Goal: Transaction & Acquisition: Purchase product/service

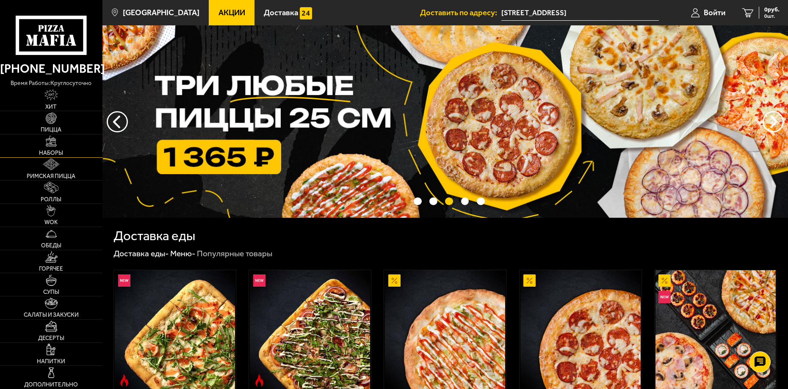
click at [52, 146] on img at bounding box center [51, 141] width 11 height 11
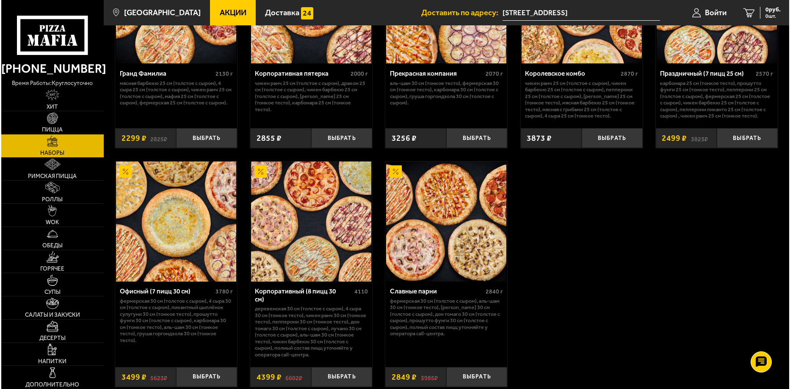
scroll to position [1269, 0]
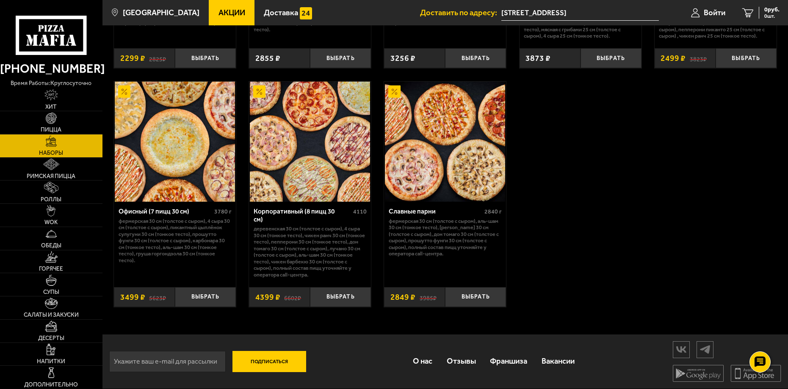
click at [327, 173] on img at bounding box center [310, 142] width 120 height 120
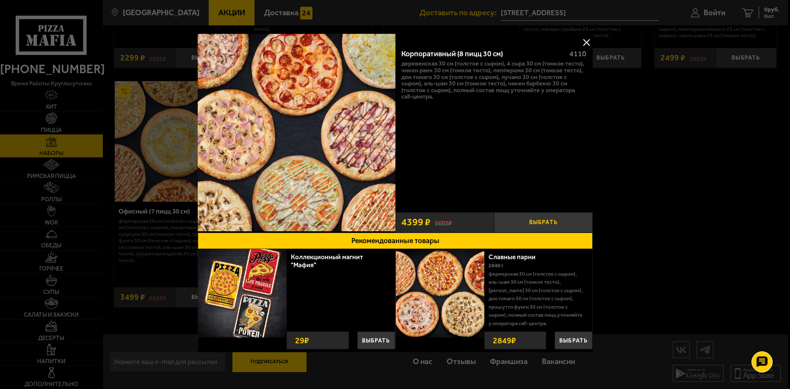
click at [551, 220] on button "Выбрать" at bounding box center [543, 223] width 99 height 20
click at [584, 39] on button at bounding box center [586, 42] width 13 height 13
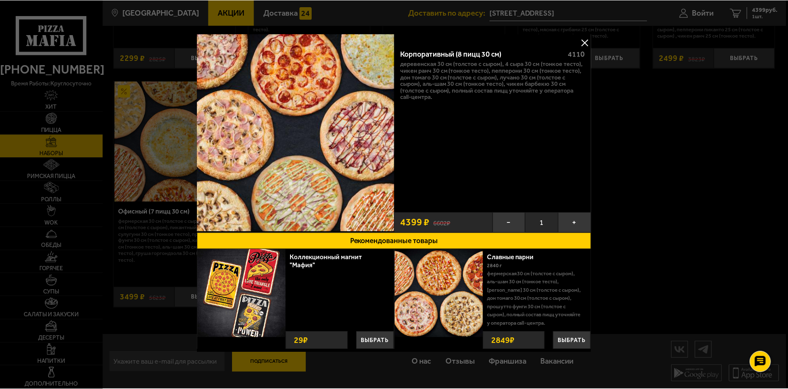
scroll to position [1261, 0]
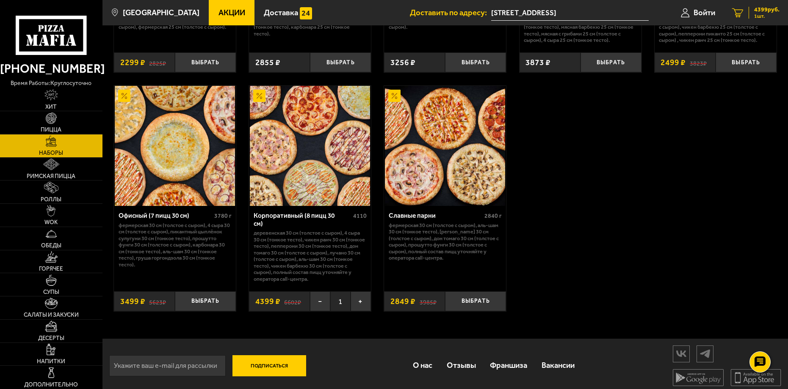
click at [737, 13] on icon "1" at bounding box center [737, 12] width 11 height 9
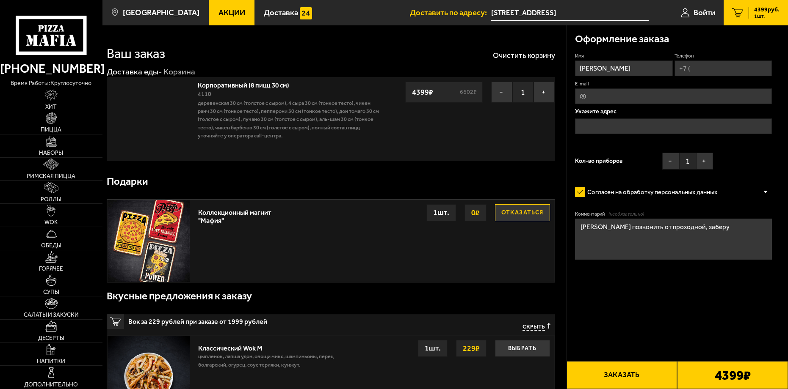
type input "[STREET_ADDRESS]"
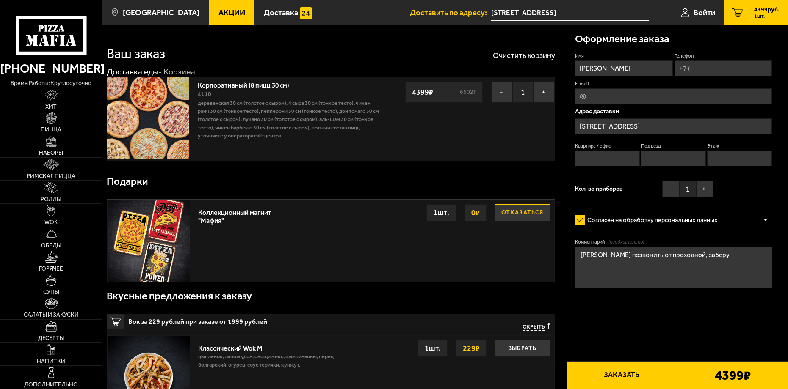
click at [700, 76] on input "Телефон" at bounding box center [723, 69] width 98 height 16
type input "[PHONE_NUMBER]"
click at [643, 369] on button "Заказать" at bounding box center [621, 376] width 111 height 28
click at [622, 160] on input "Квартира / офис" at bounding box center [607, 159] width 65 height 16
type input "1"
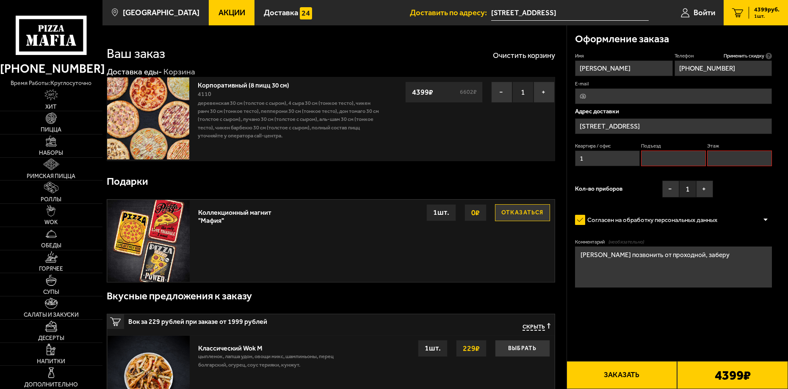
click at [681, 163] on input "Подъезд" at bounding box center [673, 159] width 65 height 16
type input "1"
click at [735, 156] on input "Этаж" at bounding box center [739, 159] width 65 height 16
type input "1"
click at [645, 376] on button "Заказать" at bounding box center [621, 376] width 111 height 28
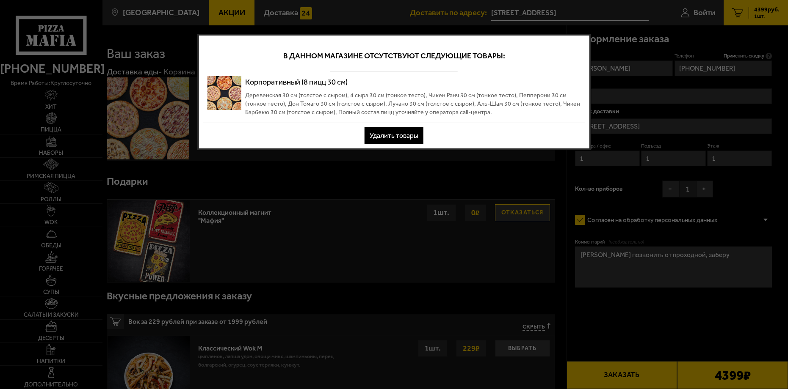
click at [395, 135] on button "Удалить товары" at bounding box center [393, 135] width 59 height 17
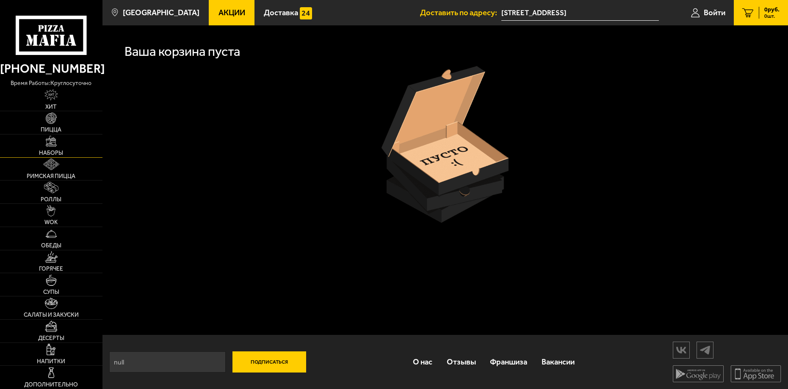
click at [52, 144] on img at bounding box center [51, 141] width 11 height 11
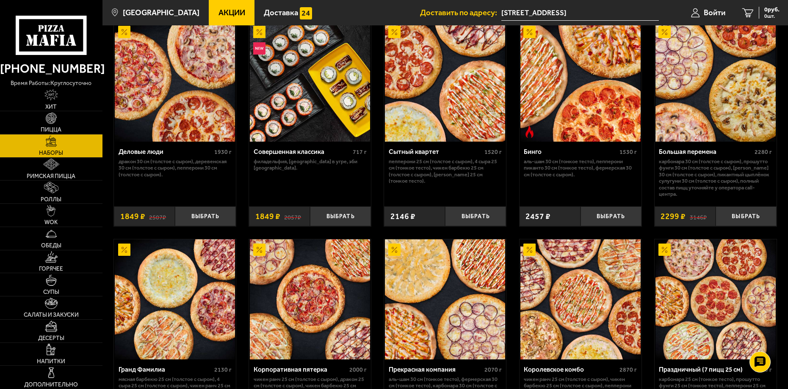
scroll to position [1016, 0]
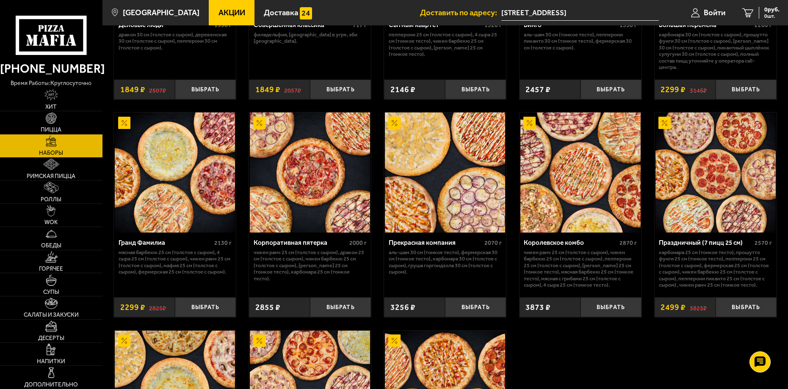
click at [591, 186] on img at bounding box center [580, 173] width 120 height 120
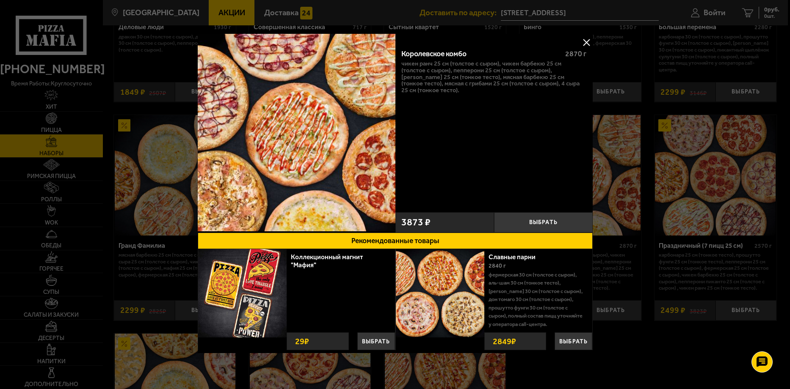
click at [589, 41] on button at bounding box center [586, 42] width 13 height 13
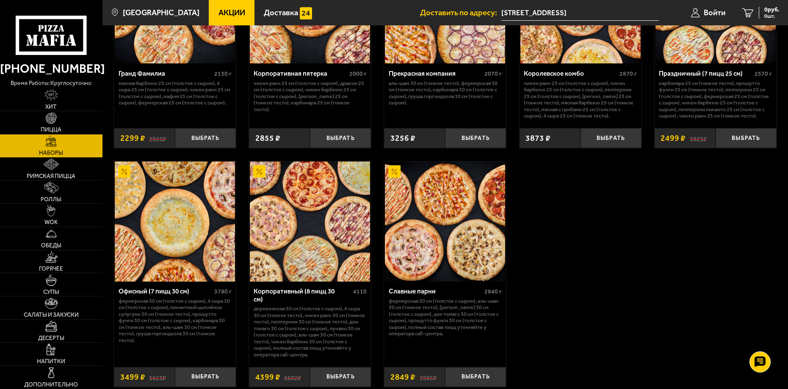
scroll to position [1228, 0]
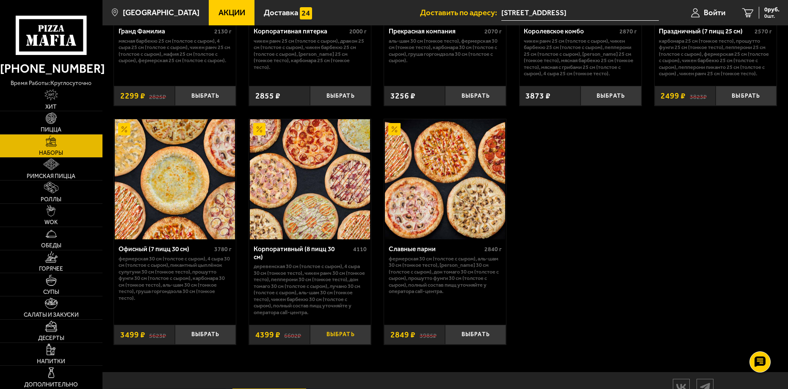
click at [342, 343] on button "Выбрать" at bounding box center [340, 335] width 61 height 20
click at [758, 17] on span "1 шт." at bounding box center [766, 16] width 25 height 5
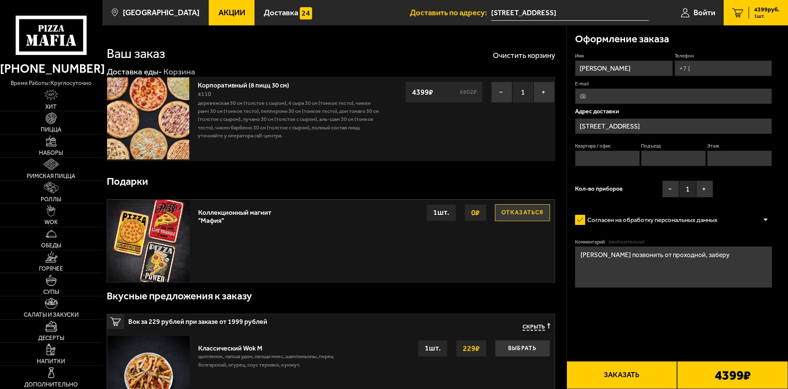
click at [609, 376] on button "Заказать" at bounding box center [621, 376] width 111 height 28
drag, startPoint x: 704, startPoint y: 72, endPoint x: 711, endPoint y: 77, distance: 8.9
click at [704, 72] on input "Телефон" at bounding box center [723, 69] width 98 height 16
type input "[PHONE_NUMBER]"
click at [629, 159] on input "Квартира / офис" at bounding box center [607, 159] width 65 height 16
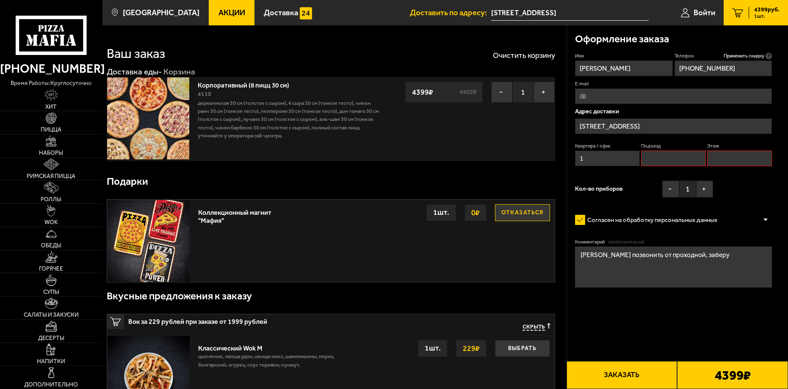
type input "1"
click at [684, 150] on fieldset "Подъезд" at bounding box center [673, 155] width 65 height 24
drag, startPoint x: 696, startPoint y: 155, endPoint x: 714, endPoint y: 161, distance: 19.4
click at [697, 158] on input "Подъезд" at bounding box center [673, 159] width 65 height 16
type input "1"
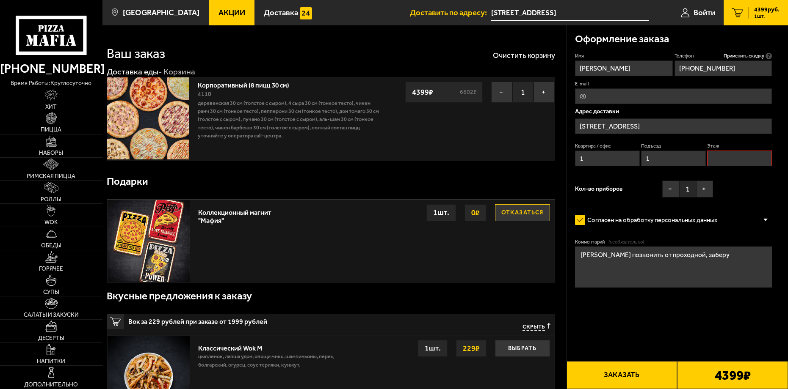
click at [734, 159] on input "Этаж" at bounding box center [739, 159] width 65 height 16
type input "1"
click at [641, 369] on button "Заказать" at bounding box center [621, 376] width 111 height 28
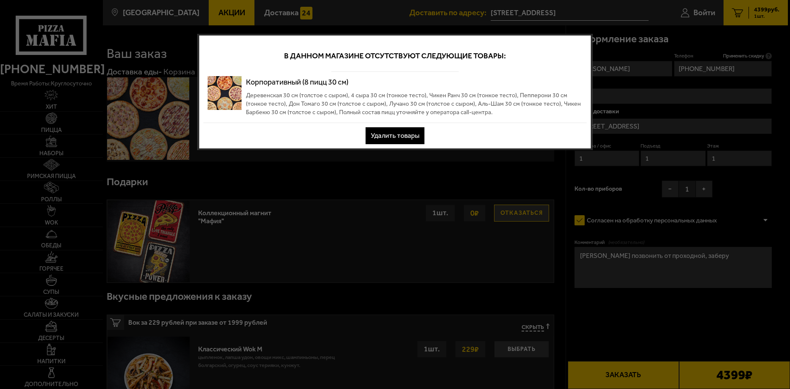
click at [402, 140] on button "Удалить товары" at bounding box center [395, 135] width 59 height 17
